Goal: Navigation & Orientation: Understand site structure

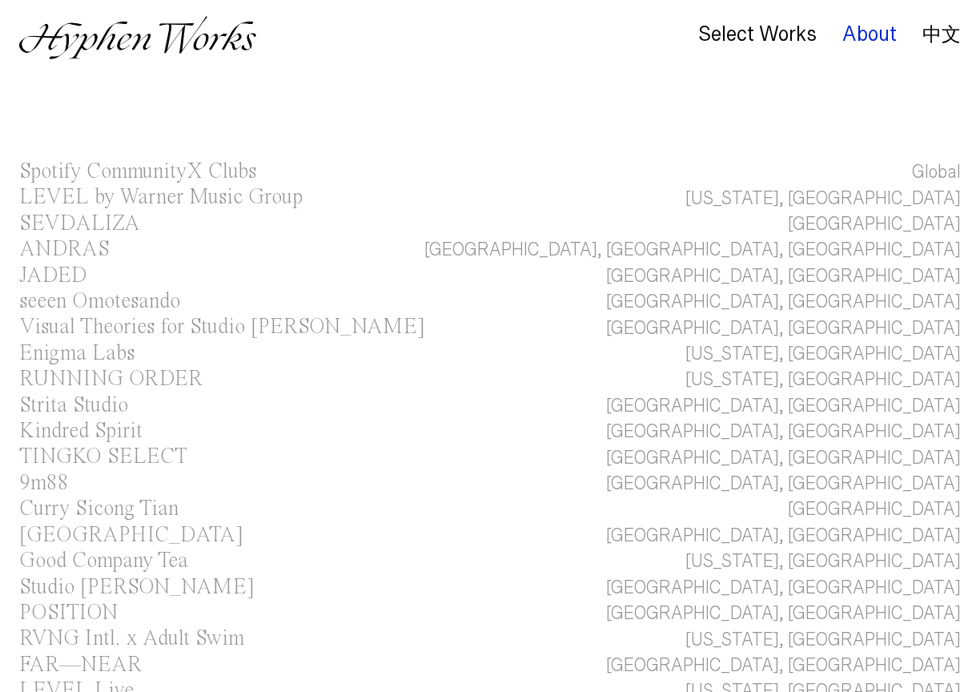
click at [870, 30] on div "About" at bounding box center [870, 34] width 54 height 22
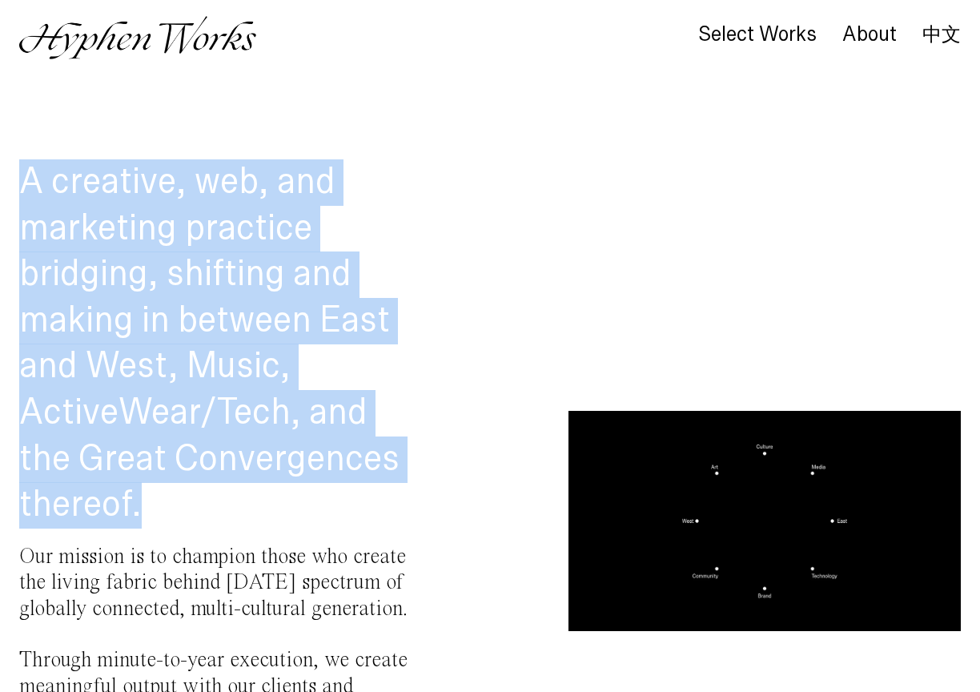
drag, startPoint x: 25, startPoint y: 179, endPoint x: 188, endPoint y: 202, distance: 165.0
click at [255, 474] on h1 "A creative, web, and marketing practice bridging, shifting and making in betwee…" at bounding box center [215, 343] width 392 height 369
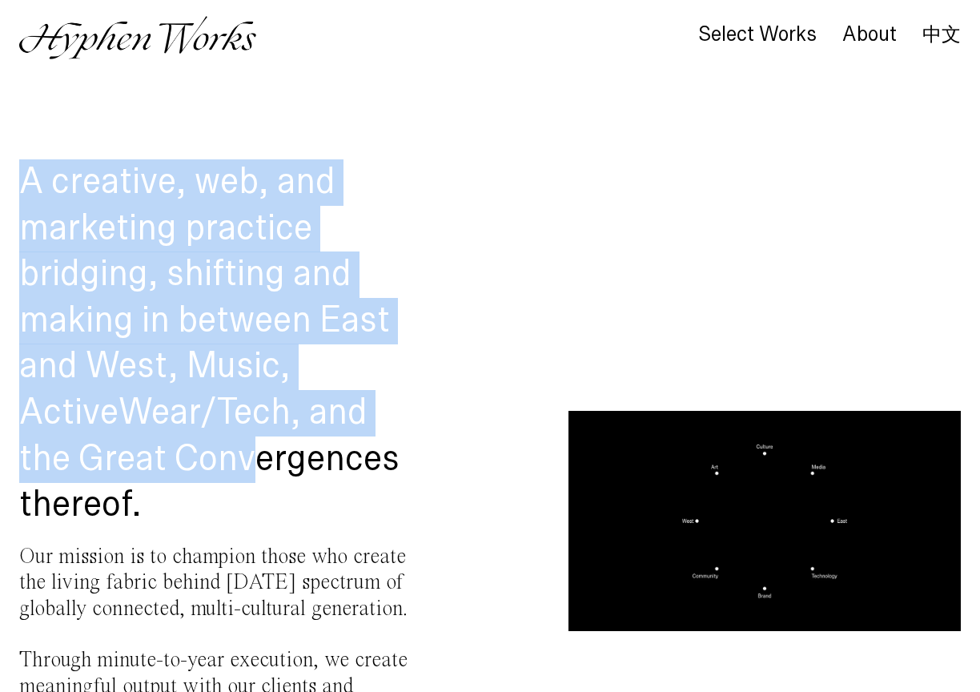
click at [168, 43] on img at bounding box center [137, 37] width 236 height 43
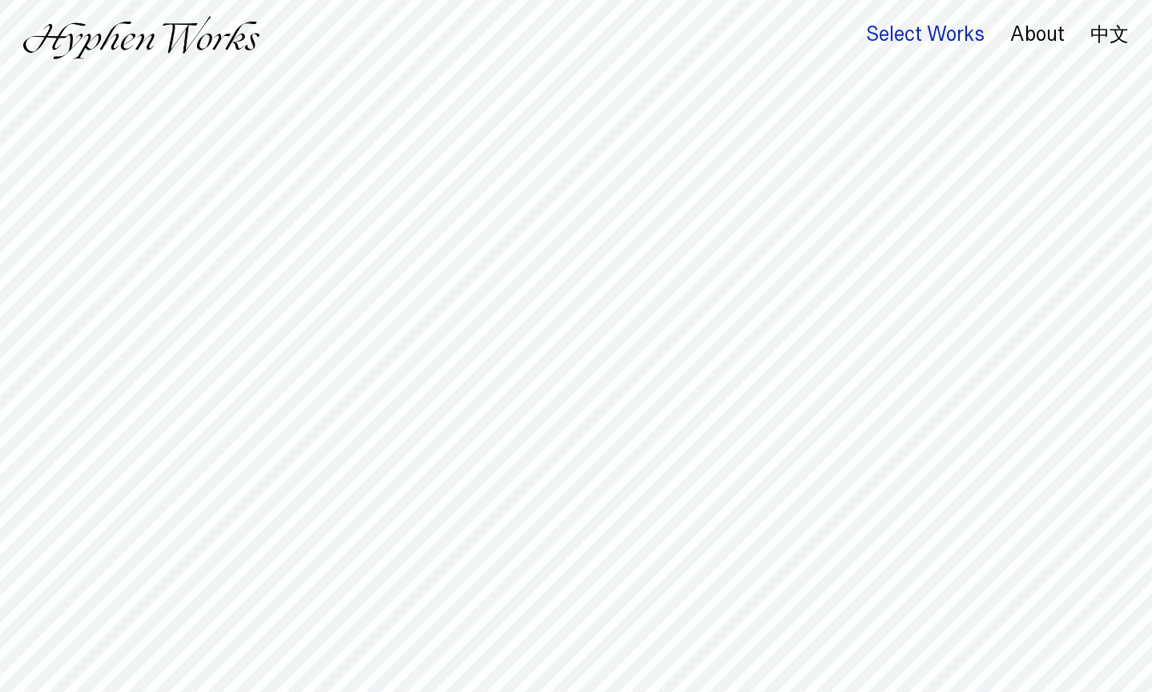
click at [921, 32] on div "Select Works" at bounding box center [925, 34] width 119 height 22
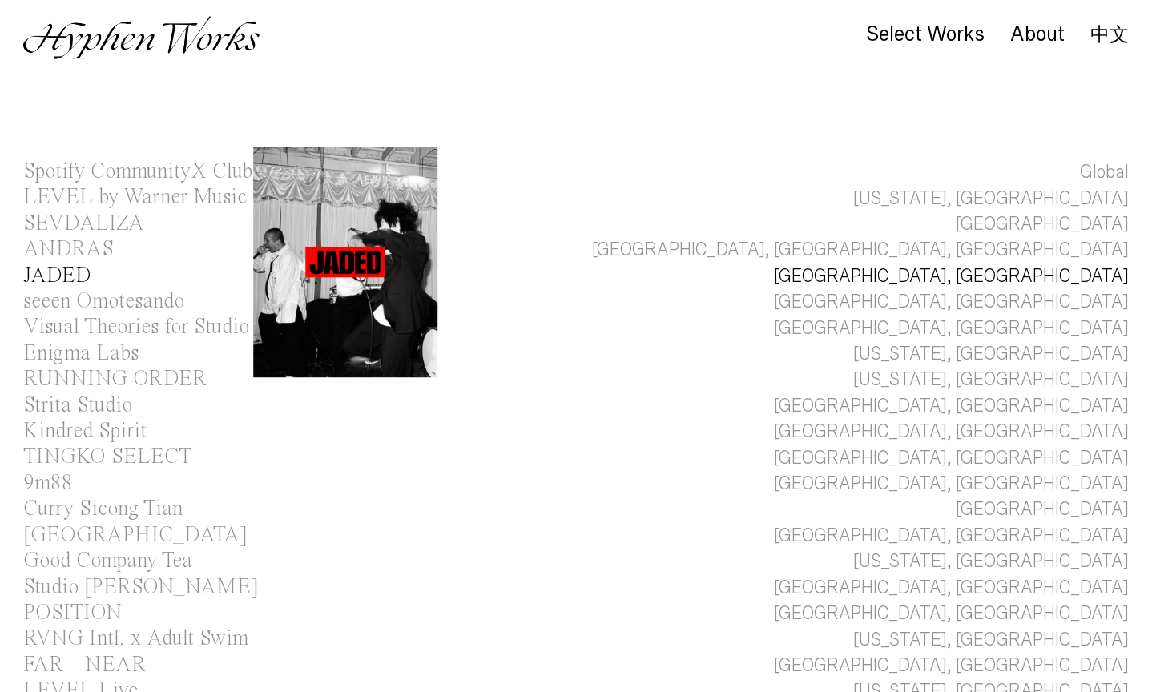
click at [38, 269] on div "JADED" at bounding box center [57, 276] width 68 height 22
